Goal: Task Accomplishment & Management: Use online tool/utility

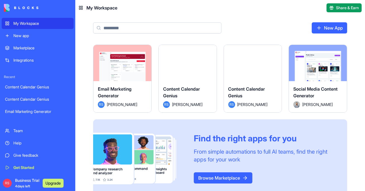
click at [143, 28] on input at bounding box center [157, 27] width 128 height 11
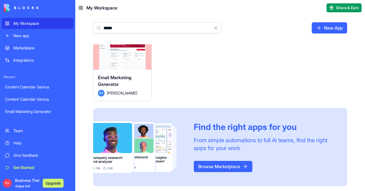
scroll to position [12, 0]
type input "*****"
click at [134, 71] on div "Email Marketing Generator RS [PERSON_NAME]" at bounding box center [123, 85] width 58 height 31
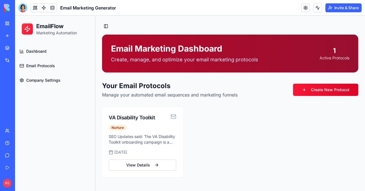
click at [9, 23] on link "My Workspace" at bounding box center [13, 23] width 22 height 11
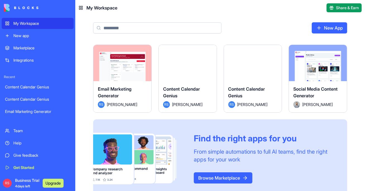
click at [127, 28] on input at bounding box center [157, 27] width 128 height 11
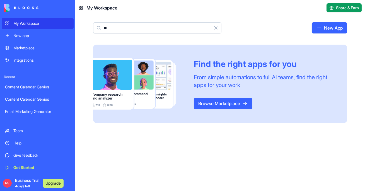
type input "*"
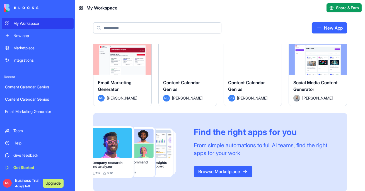
scroll to position [12, 0]
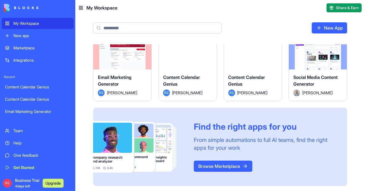
click at [226, 164] on link "Browse Marketplace" at bounding box center [223, 166] width 59 height 11
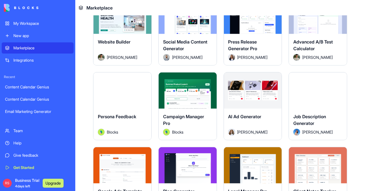
scroll to position [1198, 0]
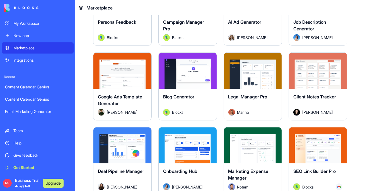
click at [190, 140] on button "Explore" at bounding box center [188, 145] width 42 height 11
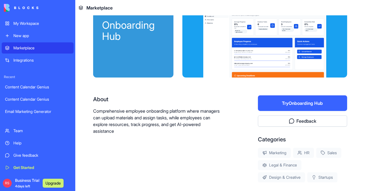
scroll to position [2, 0]
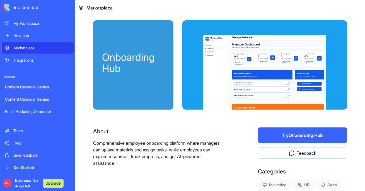
click at [35, 64] on link "Integrations" at bounding box center [38, 60] width 72 height 11
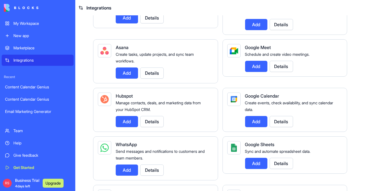
scroll to position [174, 0]
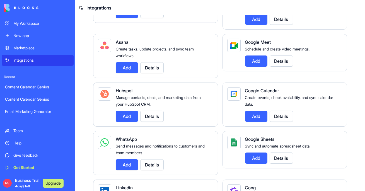
click at [256, 116] on button "Add" at bounding box center [256, 116] width 22 height 11
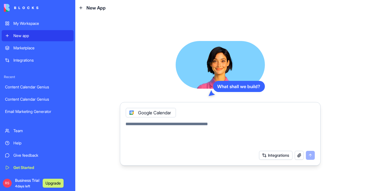
click at [40, 63] on div "Integrations" at bounding box center [41, 61] width 57 height 6
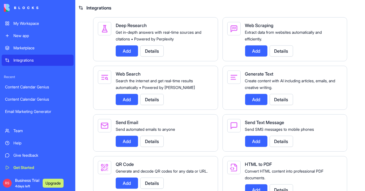
scroll to position [854, 0]
click at [151, 147] on button "Details" at bounding box center [151, 141] width 23 height 11
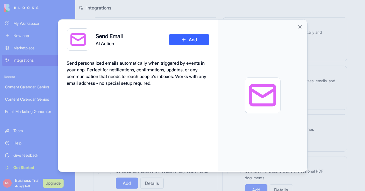
click at [190, 40] on button "Add" at bounding box center [189, 39] width 40 height 11
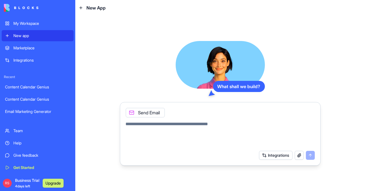
click at [43, 24] on div "My Workspace" at bounding box center [41, 24] width 57 height 6
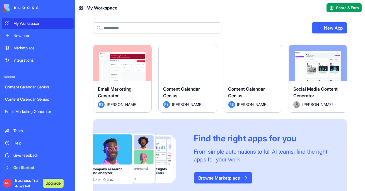
click at [144, 76] on div "Launch" at bounding box center [123, 63] width 58 height 36
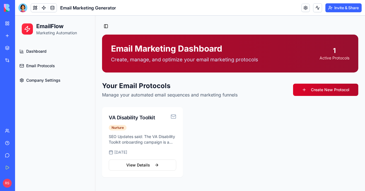
click at [325, 92] on link "Create New Protocol" at bounding box center [325, 90] width 65 height 12
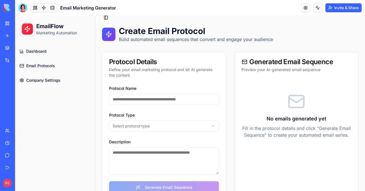
scroll to position [24, 0]
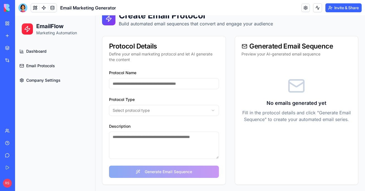
click at [191, 82] on input "Protocol Name" at bounding box center [164, 83] width 110 height 11
type input "**********"
click at [182, 106] on html "**********" at bounding box center [190, 91] width 350 height 200
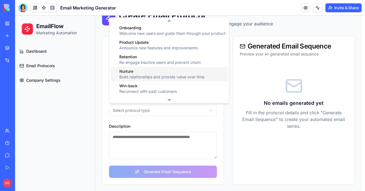
scroll to position [0, 0]
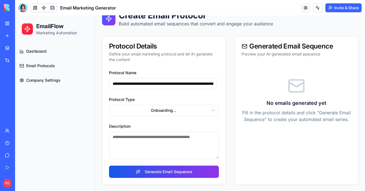
click at [167, 141] on textarea "Description" at bounding box center [164, 145] width 110 height 27
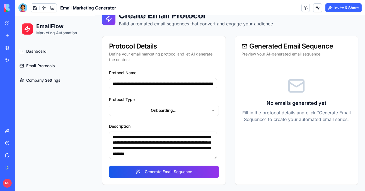
scroll to position [3, 0]
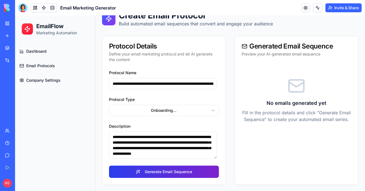
click at [169, 172] on button "Generate Email Sequence" at bounding box center [164, 172] width 110 height 12
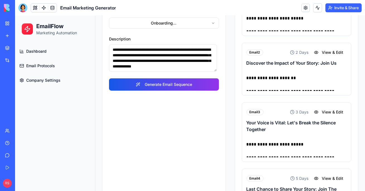
scroll to position [50, 0]
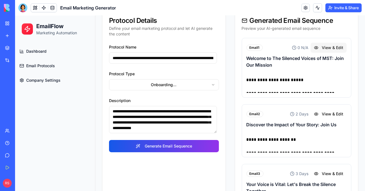
click at [332, 46] on button "View & Edit" at bounding box center [329, 48] width 36 height 10
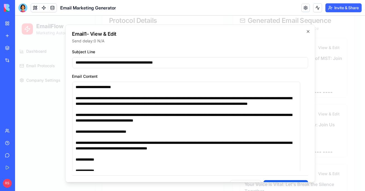
scroll to position [15, 0]
drag, startPoint x: 143, startPoint y: 155, endPoint x: 127, endPoint y: 152, distance: 17.0
click at [127, 152] on textarea "**********" at bounding box center [186, 138] width 229 height 112
click at [137, 157] on textarea "**********" at bounding box center [186, 138] width 229 height 112
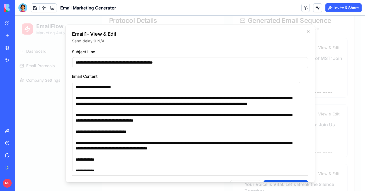
drag, startPoint x: 139, startPoint y: 157, endPoint x: 73, endPoint y: 99, distance: 88.2
click at [73, 99] on textarea "**********" at bounding box center [186, 138] width 229 height 112
drag, startPoint x: 153, startPoint y: 139, endPoint x: 149, endPoint y: 149, distance: 10.8
click at [153, 139] on textarea "**********" at bounding box center [186, 138] width 229 height 112
drag, startPoint x: 152, startPoint y: 148, endPoint x: 78, endPoint y: 147, distance: 74.8
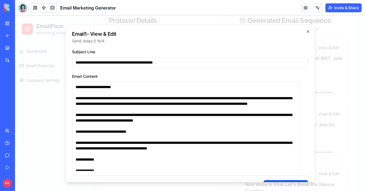
click at [78, 147] on textarea "**********" at bounding box center [186, 138] width 229 height 112
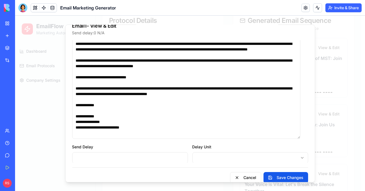
scroll to position [16, 0]
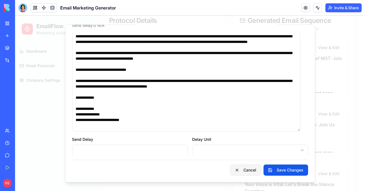
click at [252, 171] on button "Cancel" at bounding box center [245, 170] width 31 height 11
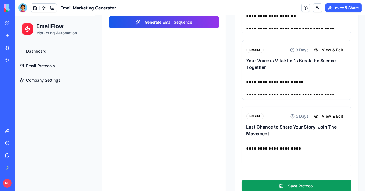
scroll to position [102, 0]
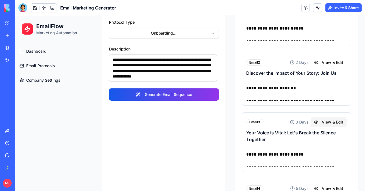
click at [334, 121] on button "View & Edit" at bounding box center [329, 122] width 36 height 10
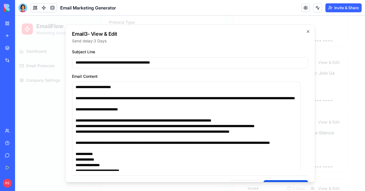
scroll to position [1, 0]
click at [306, 30] on icon "button" at bounding box center [308, 31] width 4 height 4
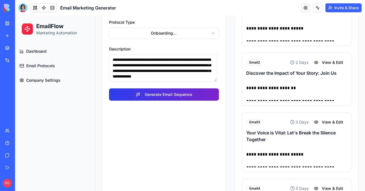
scroll to position [6, 0]
drag, startPoint x: 177, startPoint y: 60, endPoint x: 195, endPoint y: 97, distance: 40.3
click at [195, 97] on div "**********" at bounding box center [163, 50] width 123 height 116
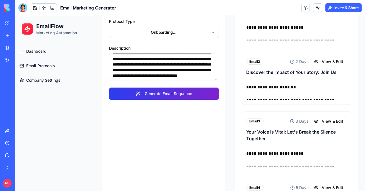
scroll to position [103, 0]
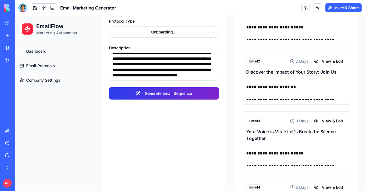
type textarea "**********"
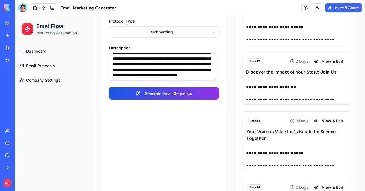
drag, startPoint x: 170, startPoint y: 95, endPoint x: 171, endPoint y: 92, distance: 3.1
click at [171, 95] on button "Generate Email Sequence" at bounding box center [164, 93] width 110 height 12
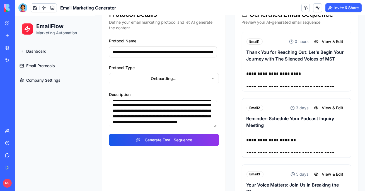
scroll to position [64, 0]
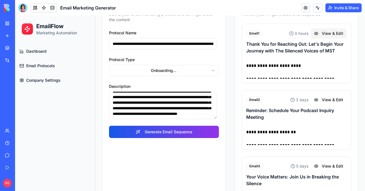
click at [330, 32] on button "View & Edit" at bounding box center [329, 33] width 36 height 10
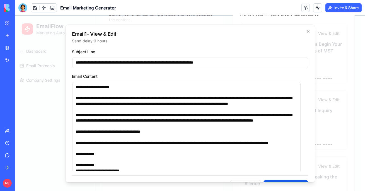
scroll to position [5, 0]
click at [306, 31] on icon "button" at bounding box center [308, 31] width 4 height 4
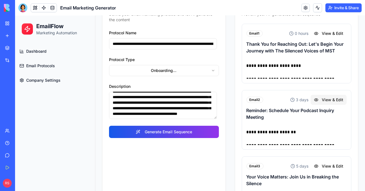
click at [325, 99] on button "View & Edit" at bounding box center [329, 100] width 36 height 10
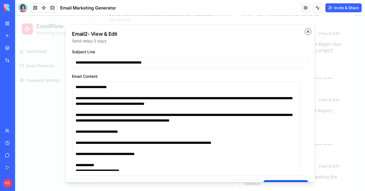
click at [306, 30] on icon "button" at bounding box center [308, 31] width 4 height 4
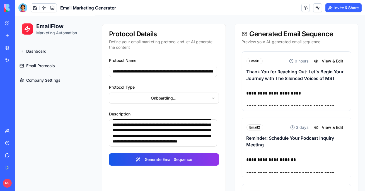
scroll to position [36, 0]
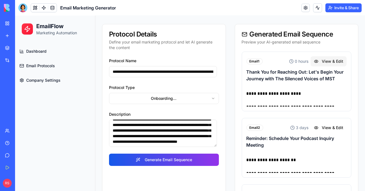
click at [329, 63] on button "View & Edit" at bounding box center [329, 61] width 36 height 10
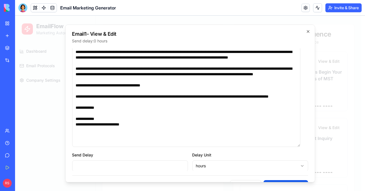
scroll to position [0, 0]
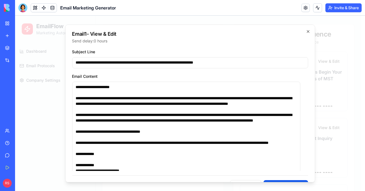
drag, startPoint x: 206, startPoint y: 119, endPoint x: 71, endPoint y: 80, distance: 140.5
click at [71, 80] on div "**********" at bounding box center [190, 103] width 250 height 158
